Goal: Task Accomplishment & Management: Manage account settings

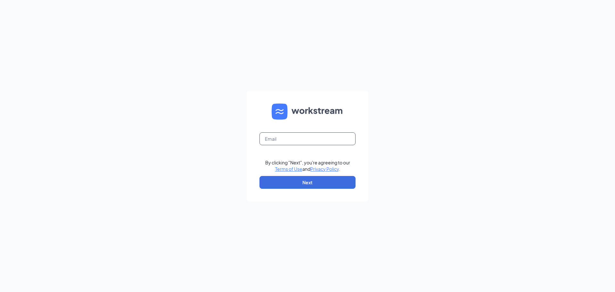
click at [318, 141] on input "text" at bounding box center [307, 138] width 96 height 13
type input "[EMAIL_ADDRESS][DOMAIN_NAME]"
click at [304, 184] on button "Next" at bounding box center [307, 182] width 96 height 13
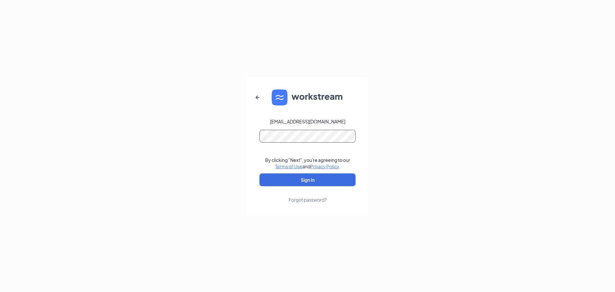
click at [259, 173] on button "Sign In" at bounding box center [307, 179] width 96 height 13
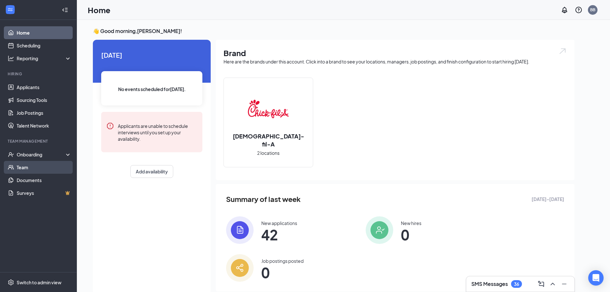
click at [24, 165] on link "Team" at bounding box center [44, 167] width 55 height 13
